Goal: Transaction & Acquisition: Obtain resource

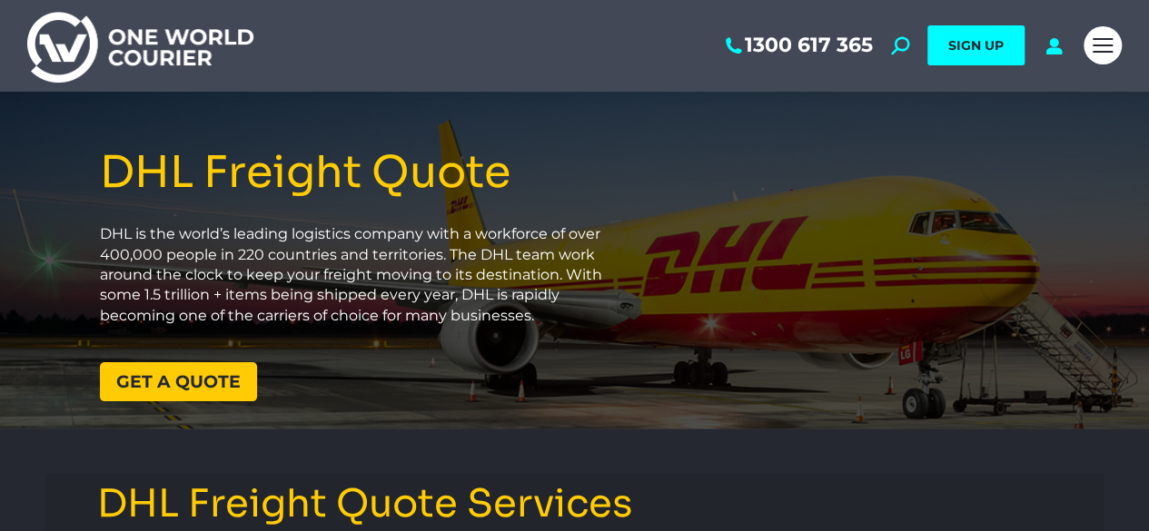
click at [157, 384] on span "Get a quote" at bounding box center [178, 381] width 124 height 17
click at [209, 375] on span "Get a quote" at bounding box center [178, 381] width 124 height 17
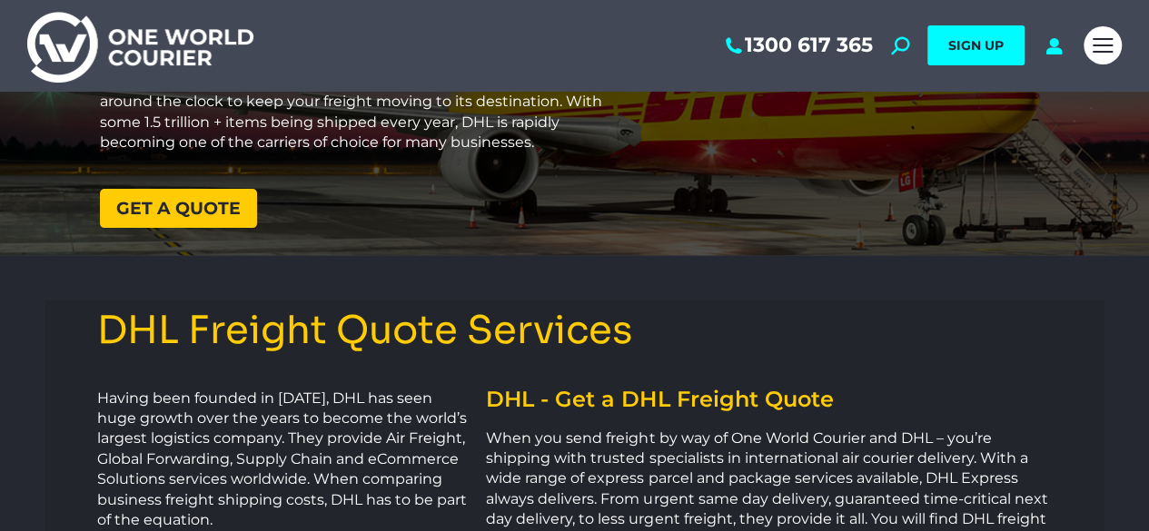
scroll to position [142, 0]
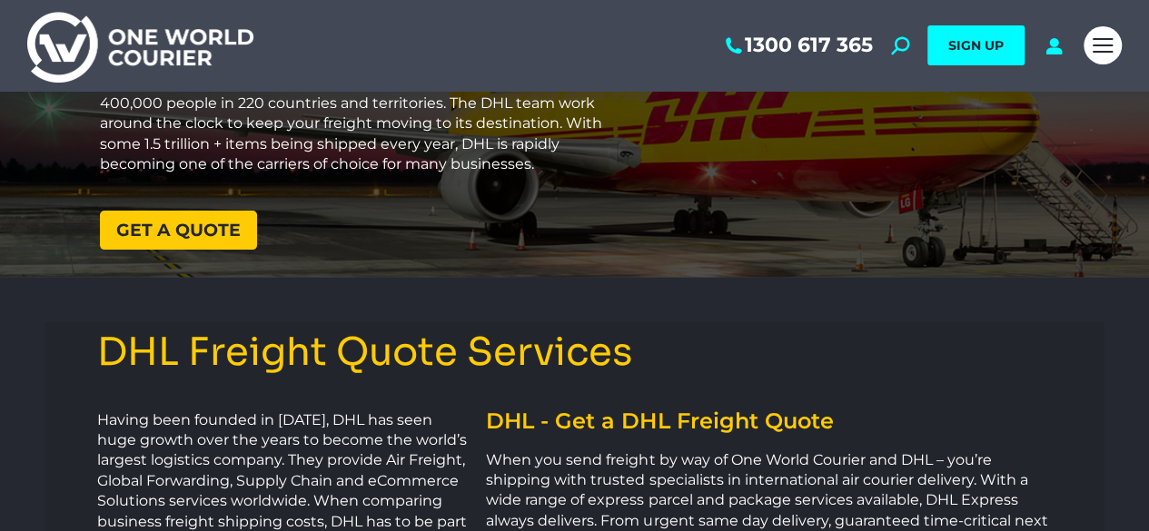
click at [194, 224] on span "Get a quote" at bounding box center [178, 230] width 124 height 17
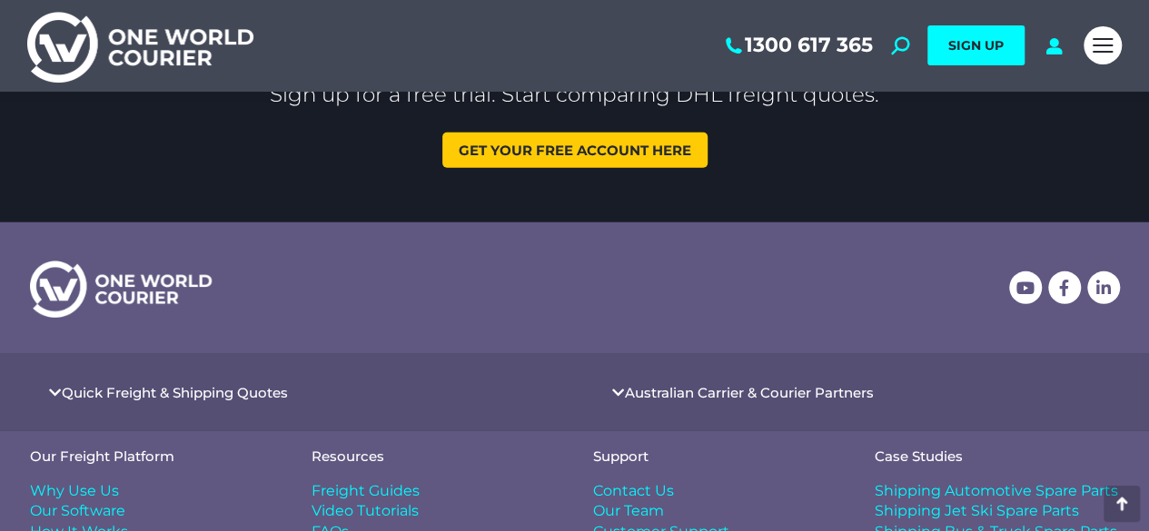
click at [541, 150] on span "Get your free account here" at bounding box center [575, 150] width 232 height 14
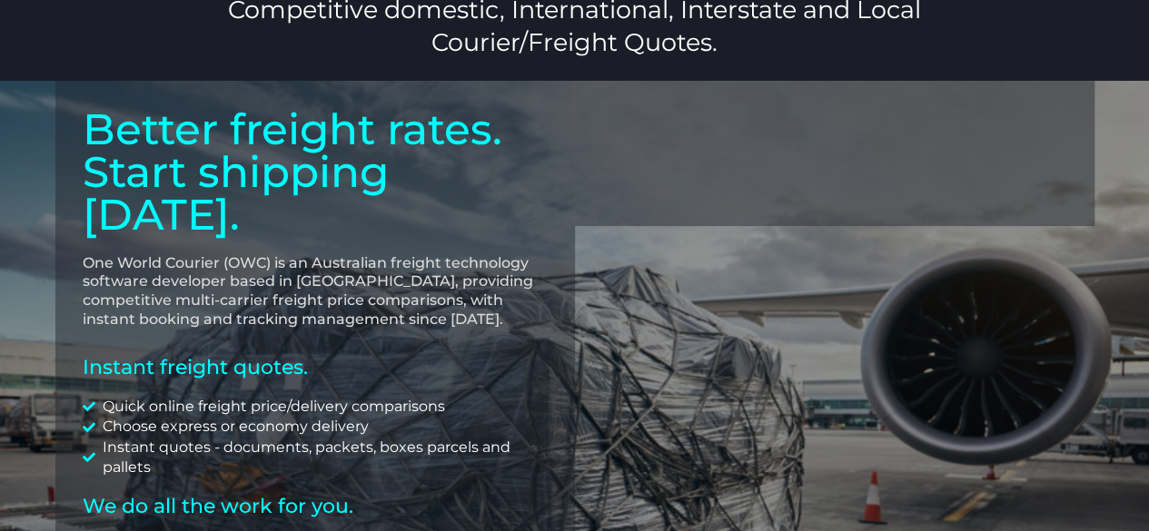
scroll to position [39, 0]
